Goal: Task Accomplishment & Management: Manage account settings

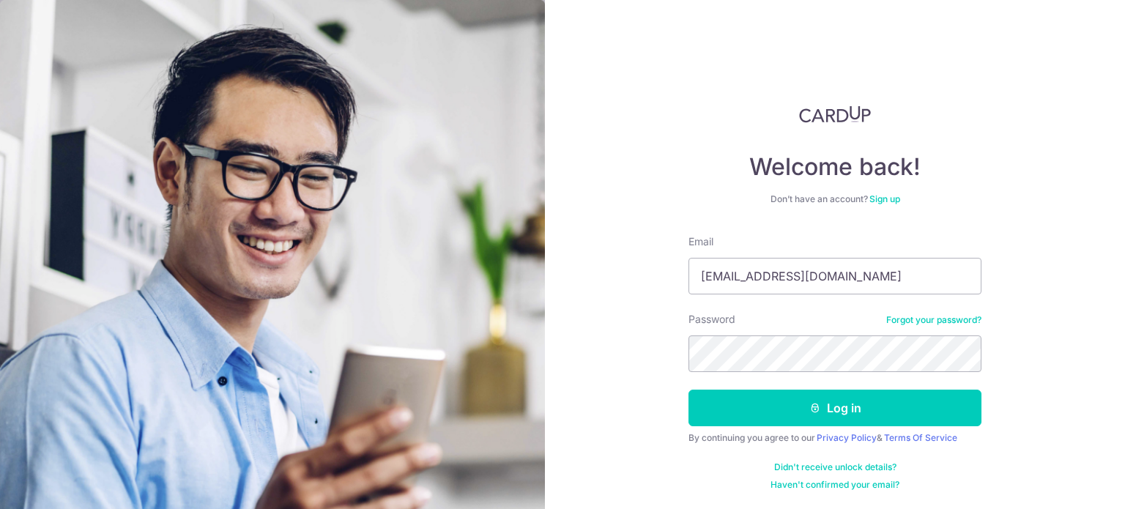
type input "[EMAIL_ADDRESS][DOMAIN_NAME]"
click at [688, 390] on button "Log in" at bounding box center [834, 408] width 293 height 37
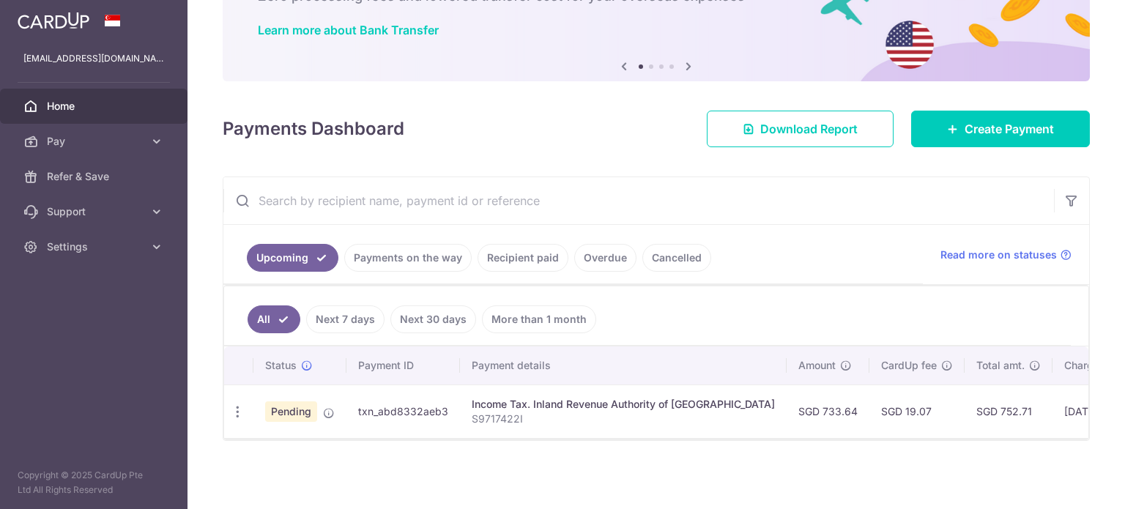
scroll to position [111, 0]
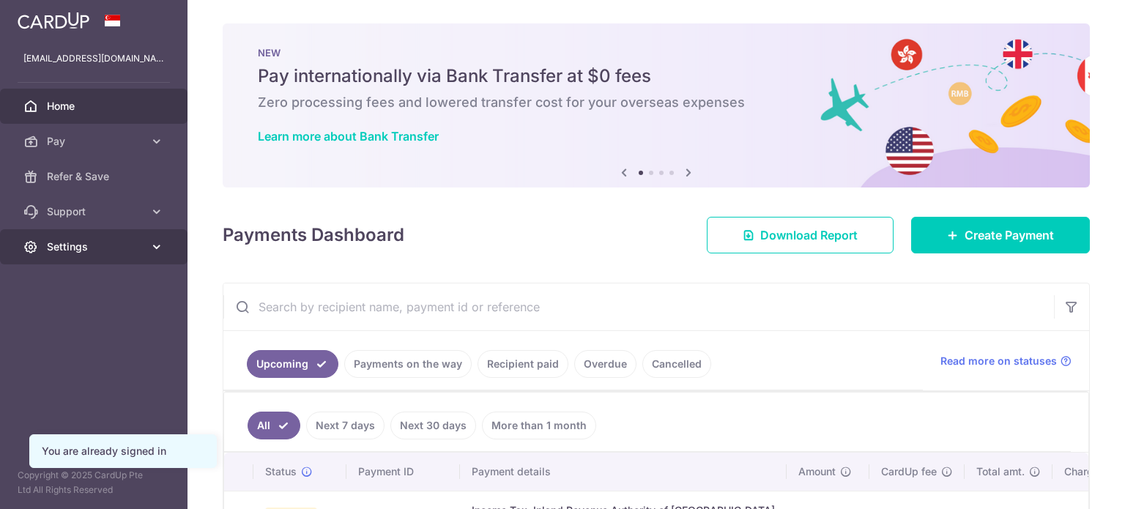
scroll to position [94, 0]
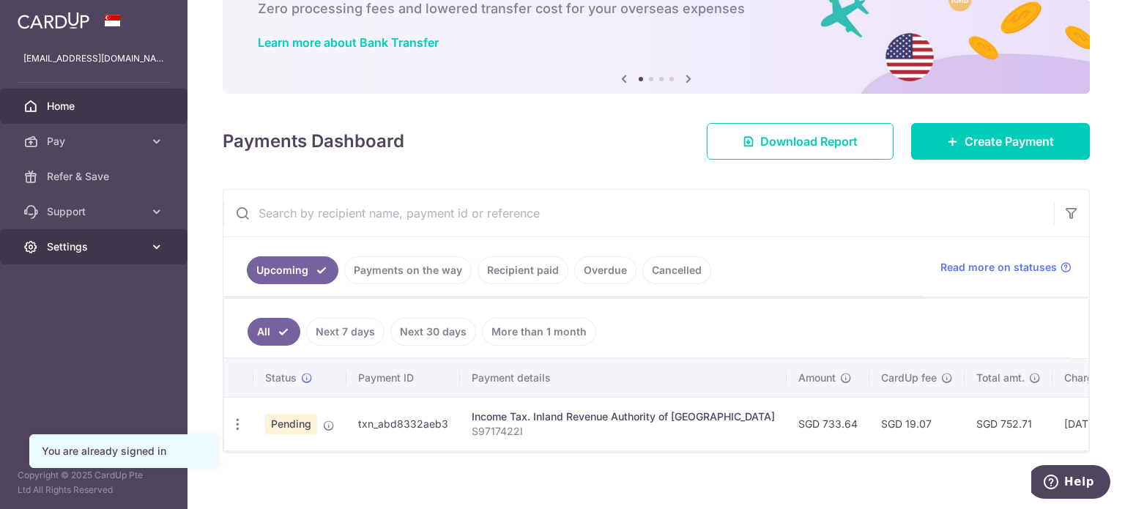
click at [132, 237] on link "Settings" at bounding box center [93, 246] width 187 height 35
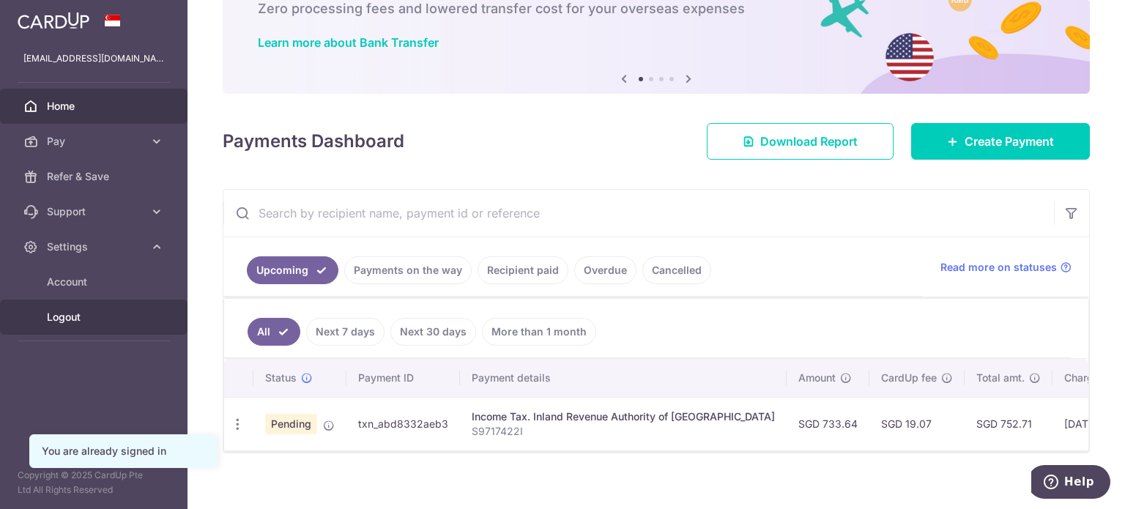
click at [93, 319] on span "Logout" at bounding box center [95, 317] width 97 height 15
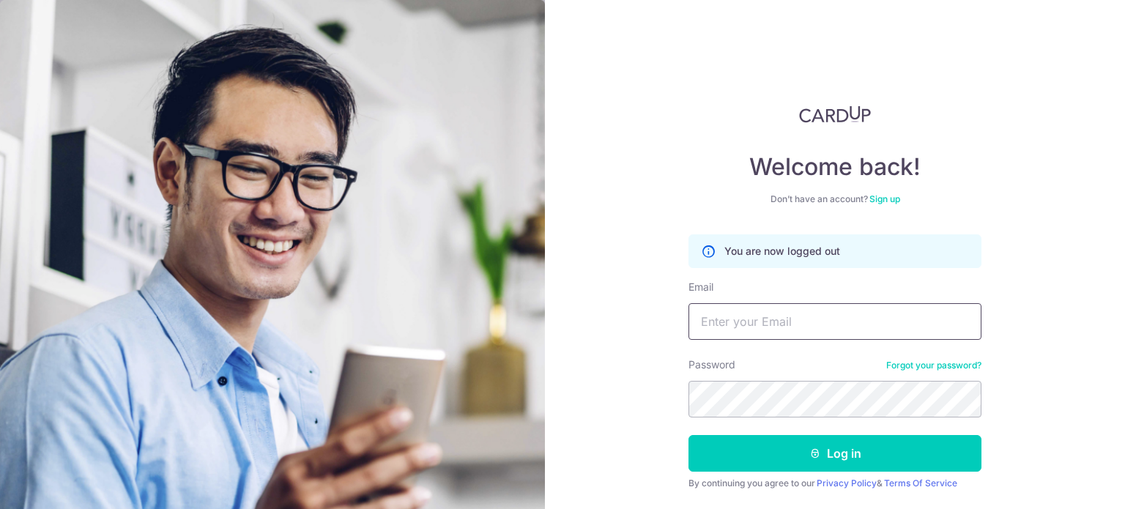
click at [738, 307] on input "Email" at bounding box center [834, 321] width 293 height 37
click at [756, 330] on input "Email" at bounding box center [834, 321] width 293 height 37
type input "[EMAIL_ADDRESS][DOMAIN_NAME]"
click at [688, 435] on button "Log in" at bounding box center [834, 453] width 293 height 37
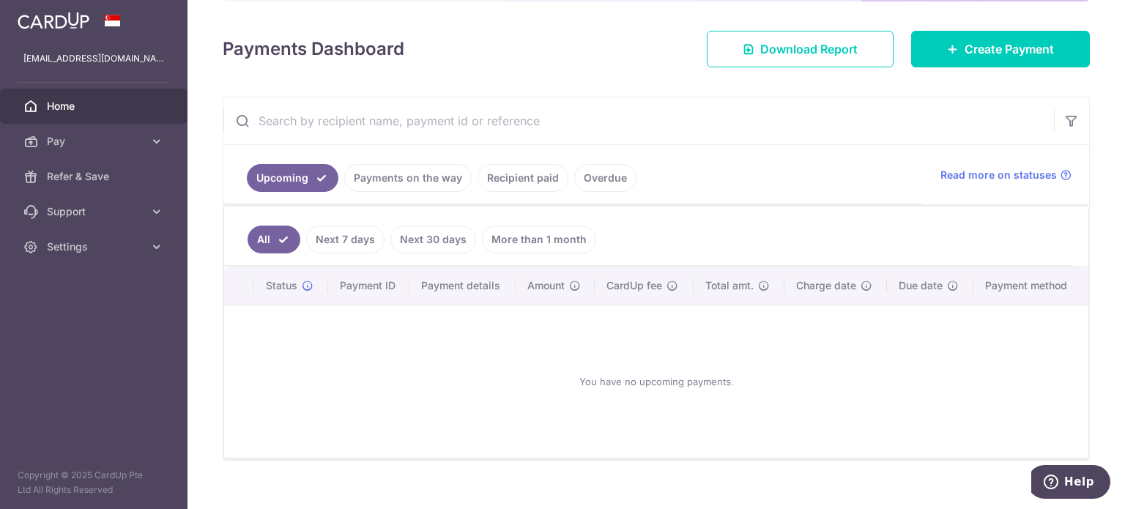
click at [425, 190] on ul "Upcoming Payments on the way Recipient paid Overdue" at bounding box center [572, 174] width 699 height 59
click at [423, 187] on link "Payments on the way" at bounding box center [407, 178] width 127 height 28
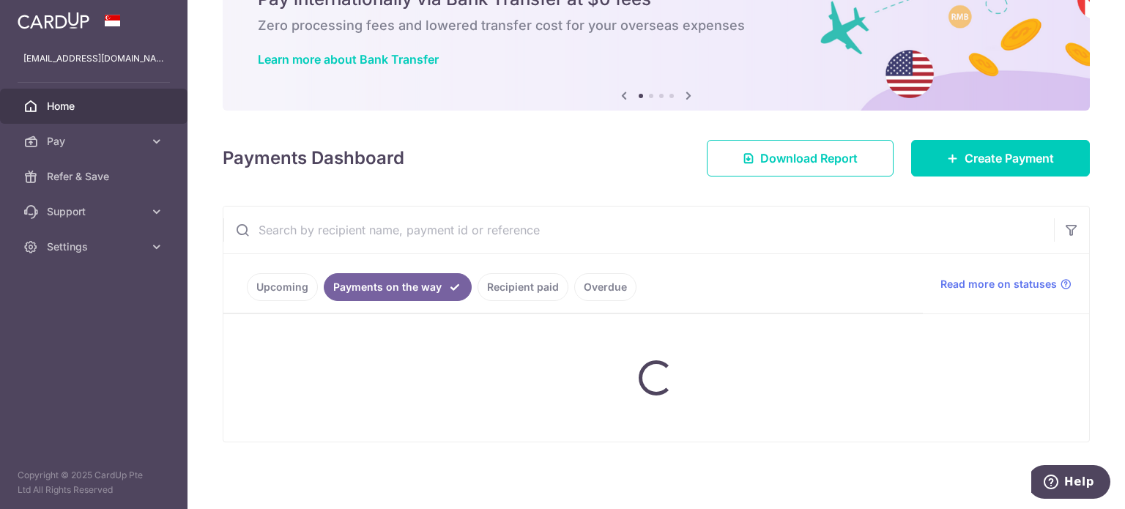
scroll to position [50, 0]
